Goal: Navigation & Orientation: Find specific page/section

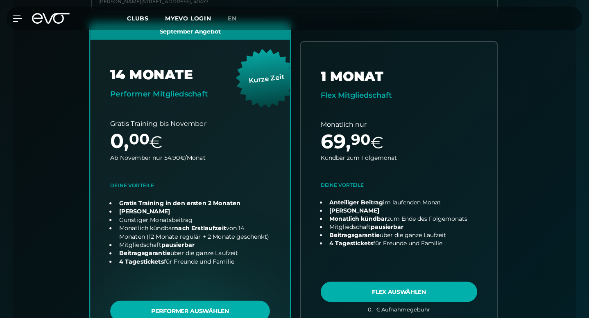
scroll to position [303, 0]
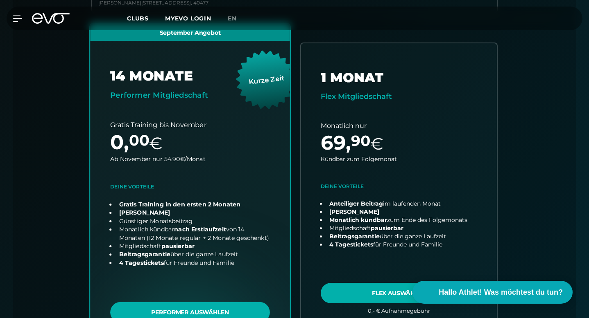
click at [237, 187] on link "choose plan" at bounding box center [190, 185] width 200 height 322
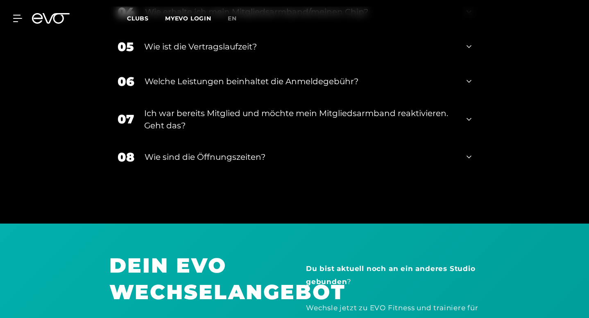
scroll to position [1756, 0]
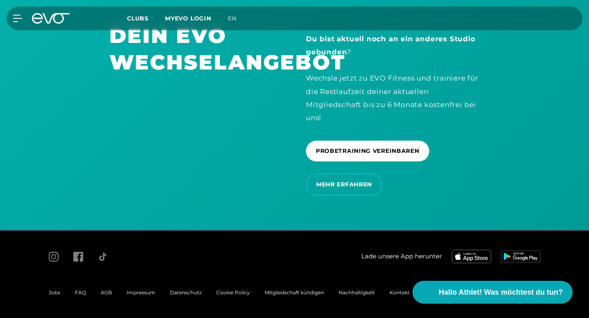
click at [55, 292] on span "Jobs" at bounding box center [54, 293] width 11 height 6
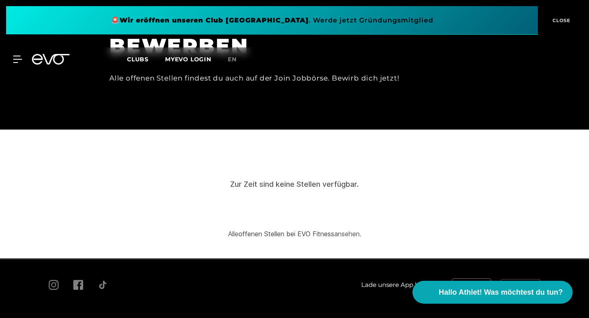
scroll to position [2448, 0]
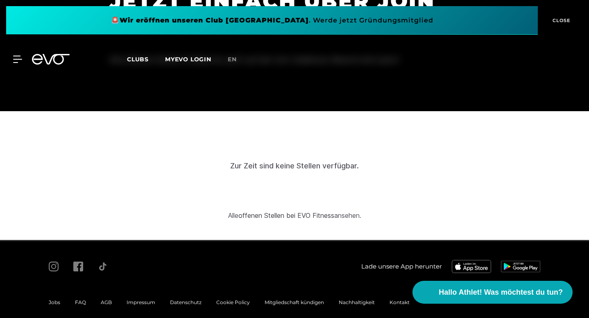
click at [107, 300] on span "AGB" at bounding box center [106, 303] width 11 height 6
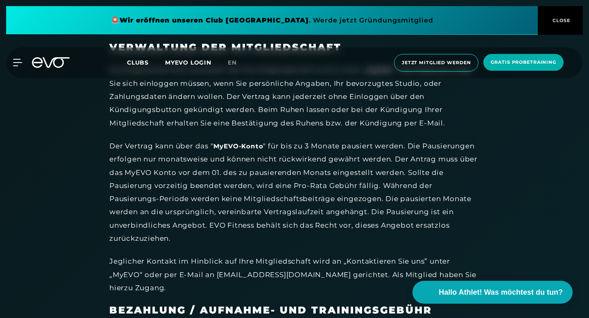
scroll to position [3992, 0]
